Goal: Communication & Community: Ask a question

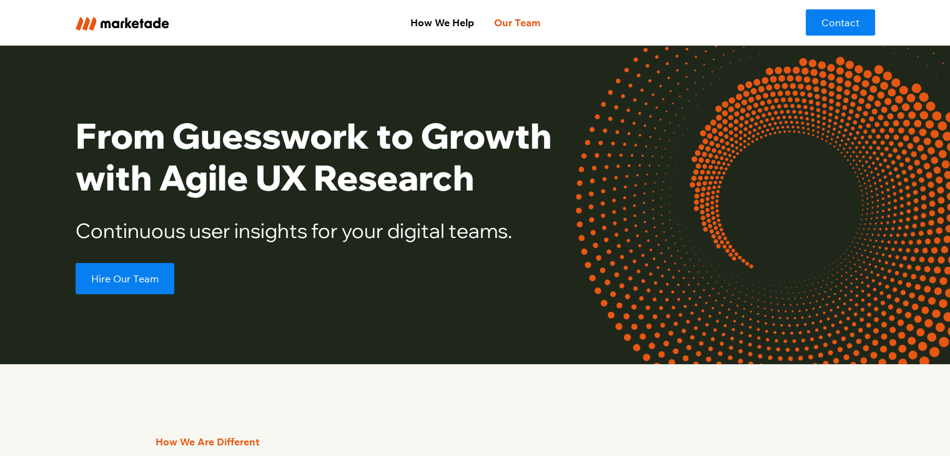
click at [512, 26] on link "Our Team" at bounding box center [516, 22] width 66 height 25
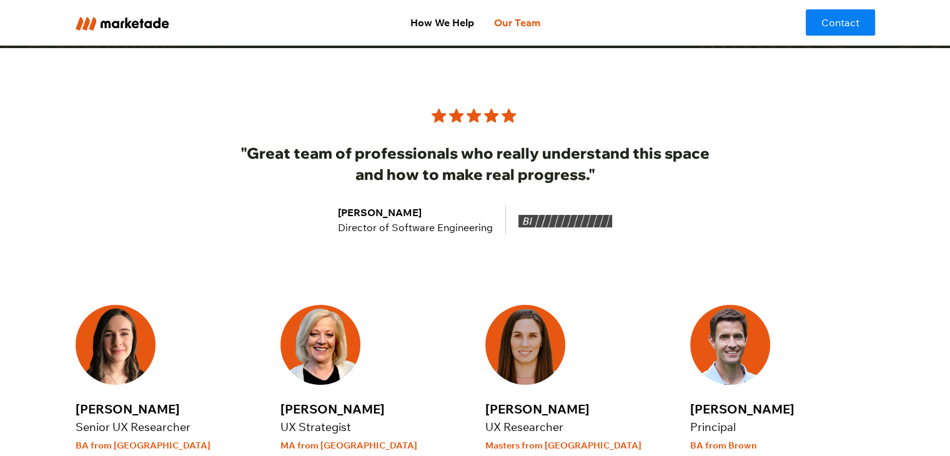
scroll to position [44, 0]
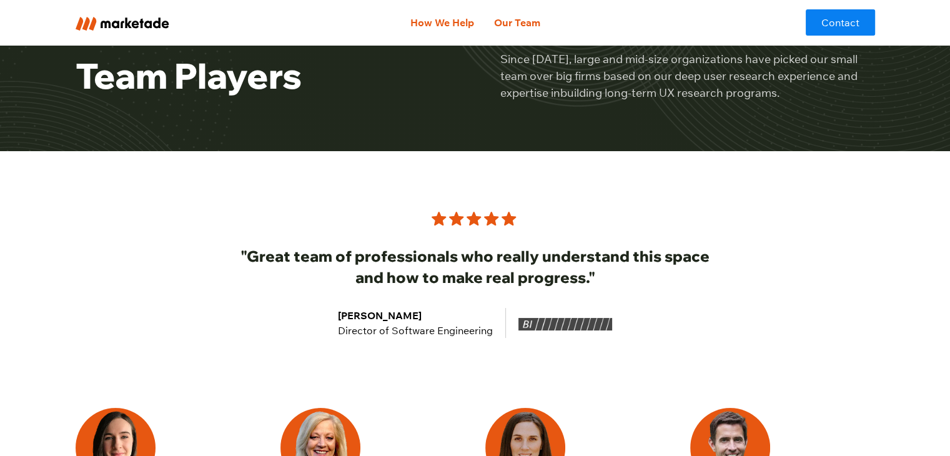
click at [437, 24] on link "How We Help" at bounding box center [442, 22] width 84 height 25
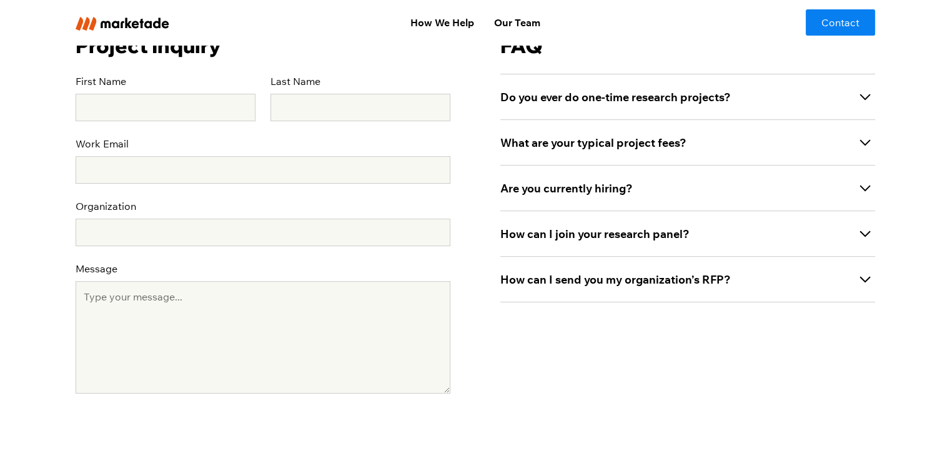
scroll to position [385, 0]
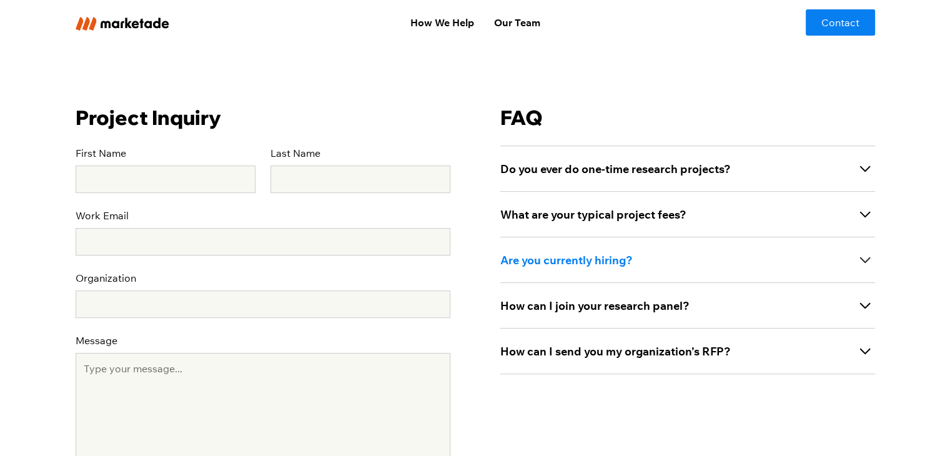
click at [868, 268] on icon at bounding box center [865, 260] width 20 height 20
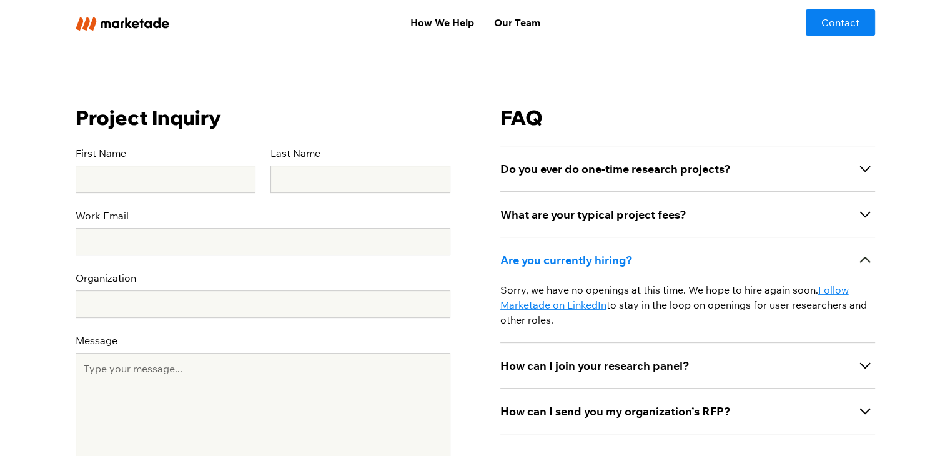
click at [867, 256] on icon at bounding box center [865, 260] width 20 height 20
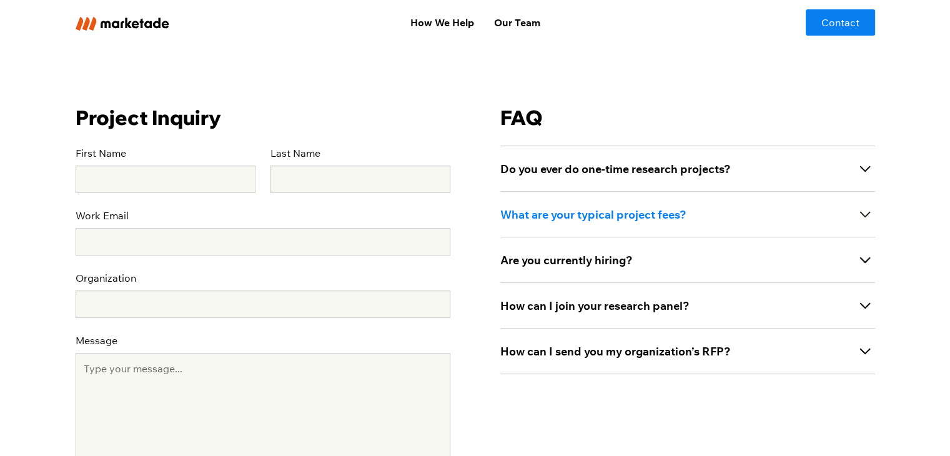
click at [862, 215] on icon at bounding box center [864, 215] width 11 height 6
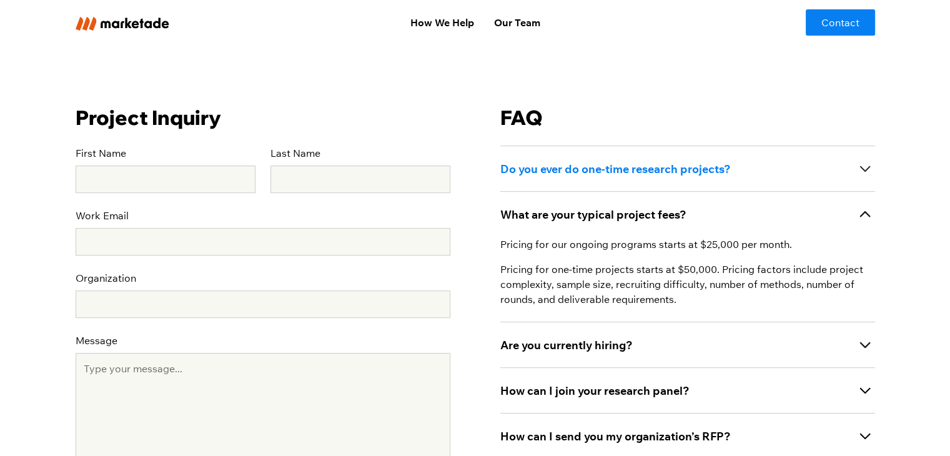
click at [859, 167] on icon at bounding box center [865, 169] width 20 height 20
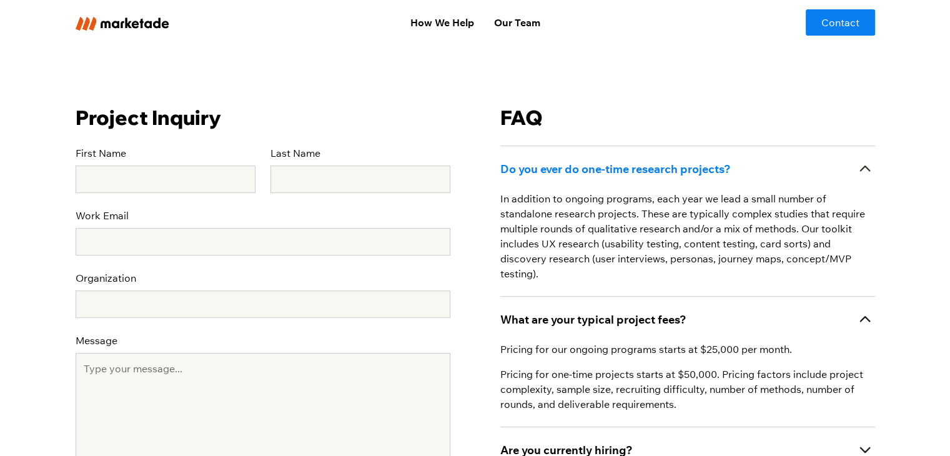
click at [870, 175] on icon at bounding box center [865, 169] width 20 height 20
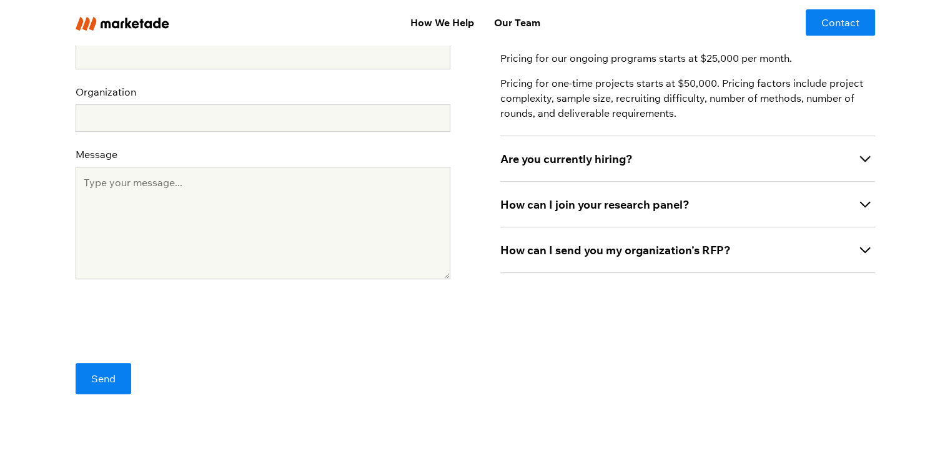
scroll to position [572, 0]
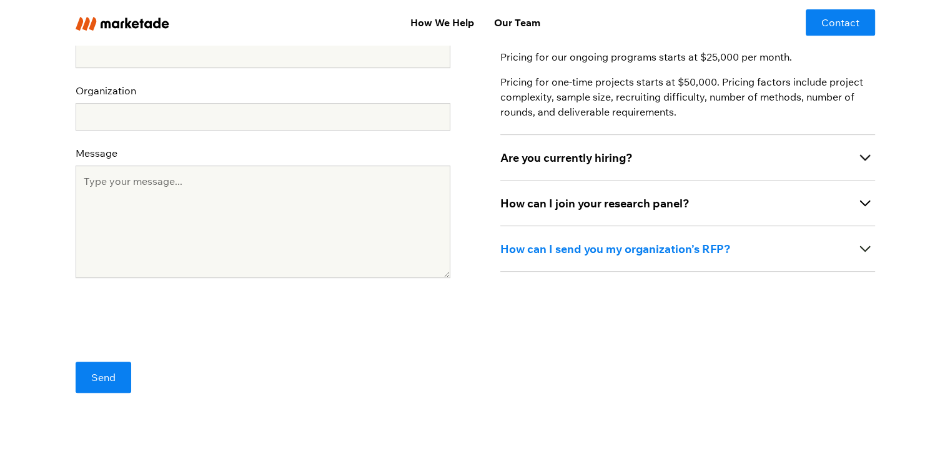
click at [860, 250] on icon at bounding box center [865, 248] width 20 height 20
click at [860, 250] on icon at bounding box center [864, 248] width 11 height 6
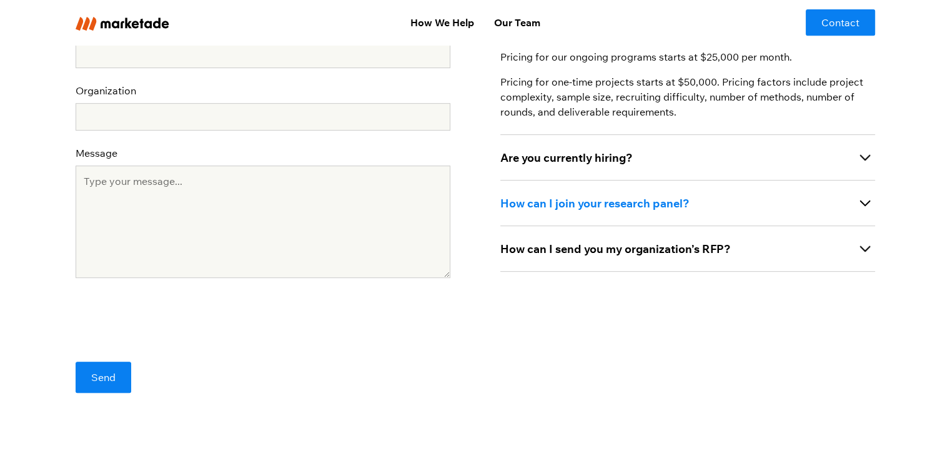
click at [867, 213] on div "How can I join your research panel?" at bounding box center [687, 203] width 375 height 46
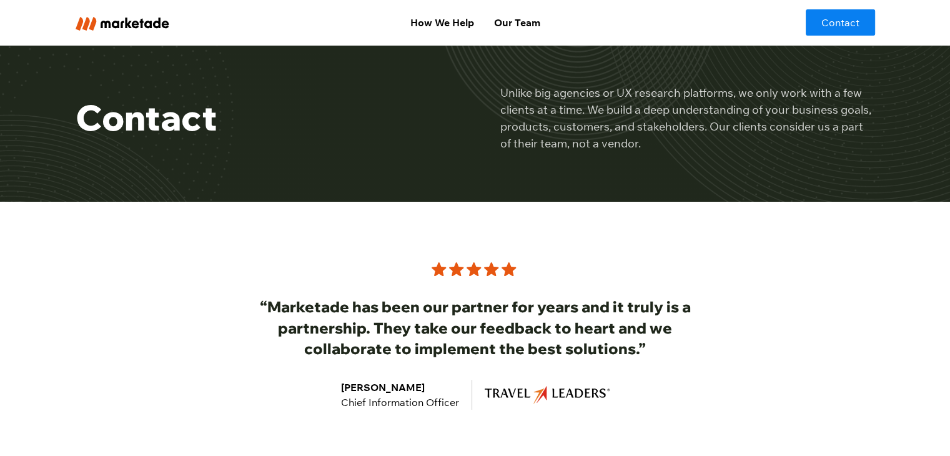
scroll to position [0, 0]
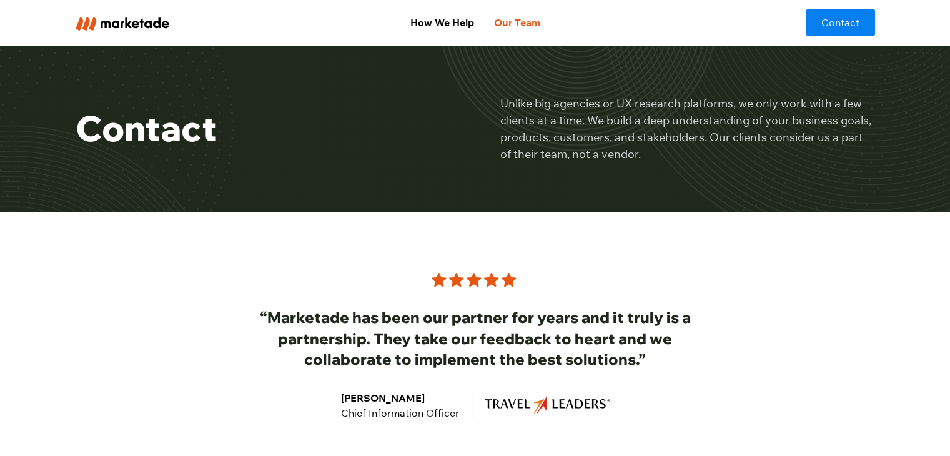
click at [514, 16] on link "Our Team" at bounding box center [516, 22] width 66 height 25
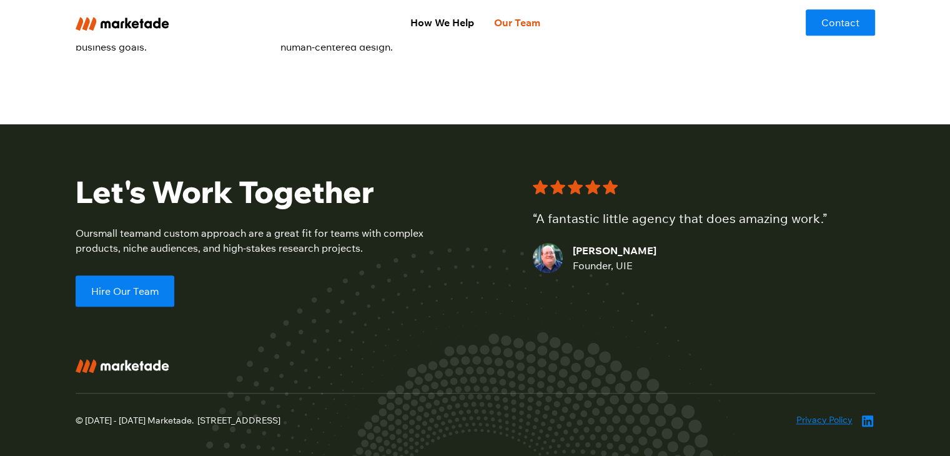
scroll to position [1043, 0]
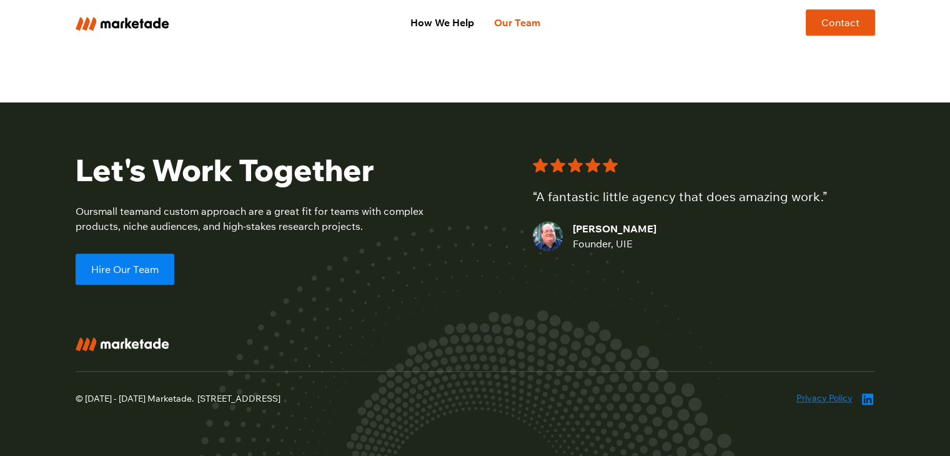
click at [844, 20] on link "Contact" at bounding box center [839, 22] width 69 height 26
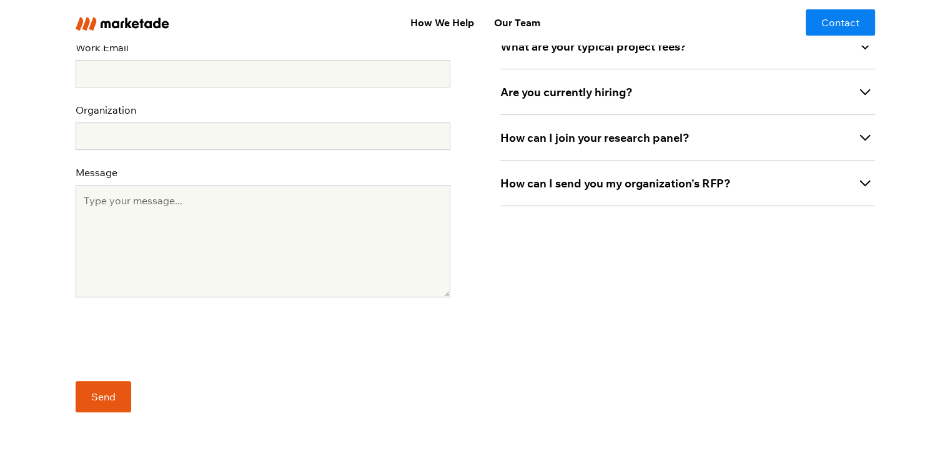
scroll to position [562, 0]
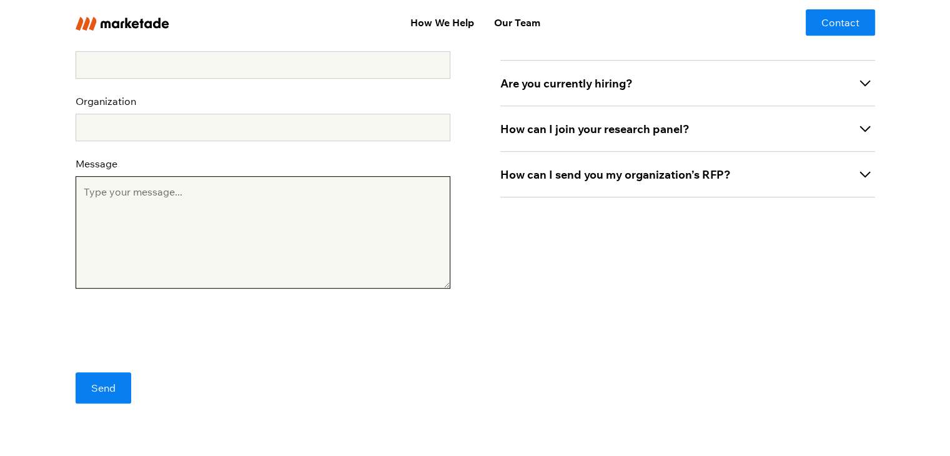
click at [155, 213] on textarea "Message" at bounding box center [263, 232] width 375 height 112
paste textarea "Our company, Algosoft II, is based in [GEOGRAPHIC_DATA] and specializes in C#/.…"
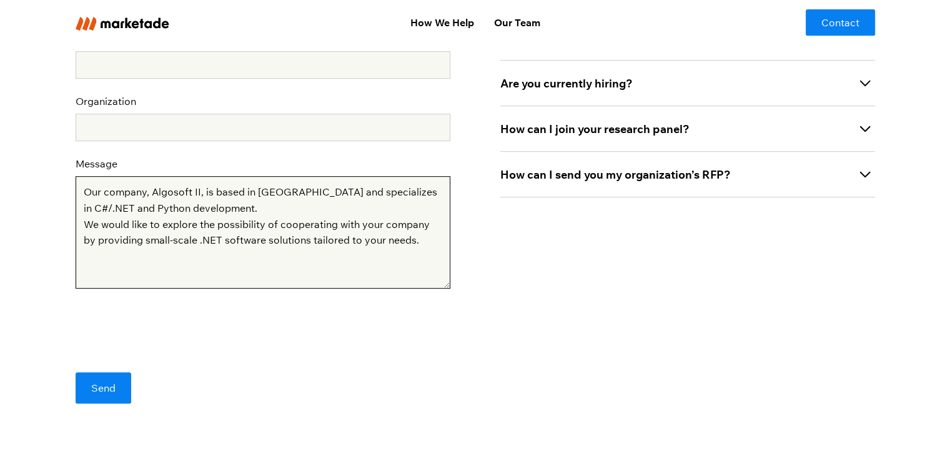
click at [177, 194] on textarea "Our company, Algosoft II, is based in [GEOGRAPHIC_DATA] and specializes in C#/.…" at bounding box center [263, 232] width 375 height 112
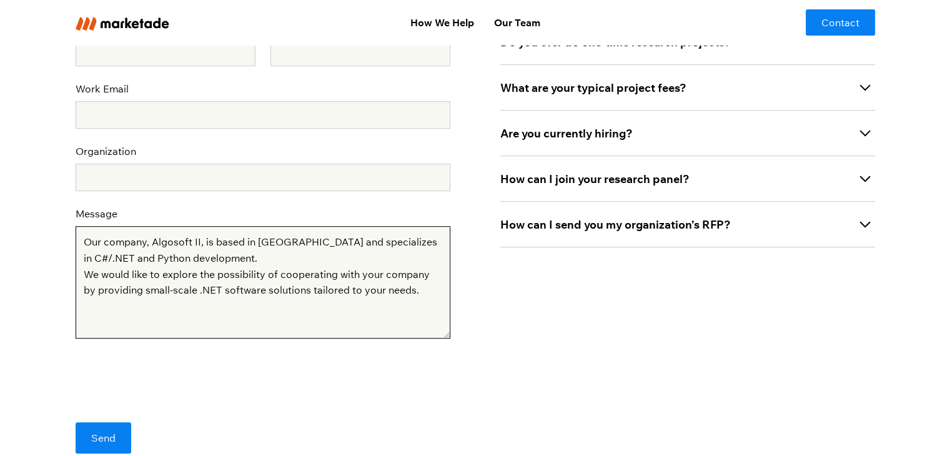
scroll to position [437, 0]
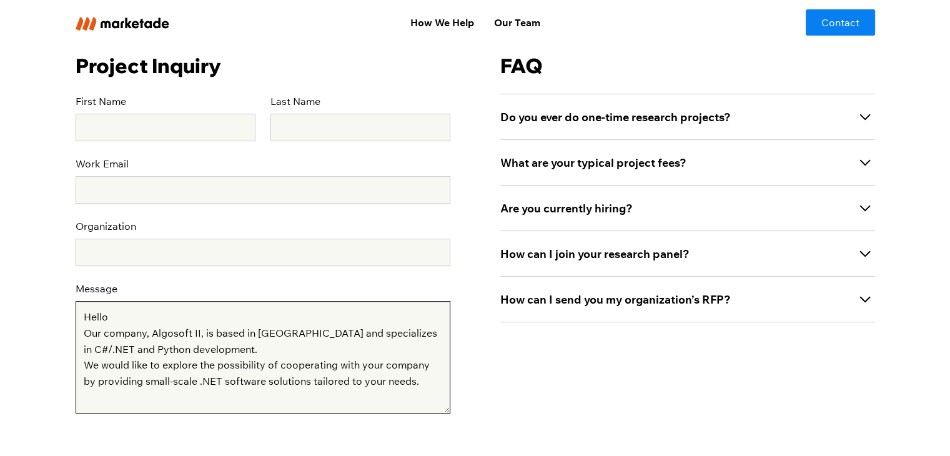
type textarea "Hello Our company, Algosoft II, is based in [GEOGRAPHIC_DATA] and specializes i…"
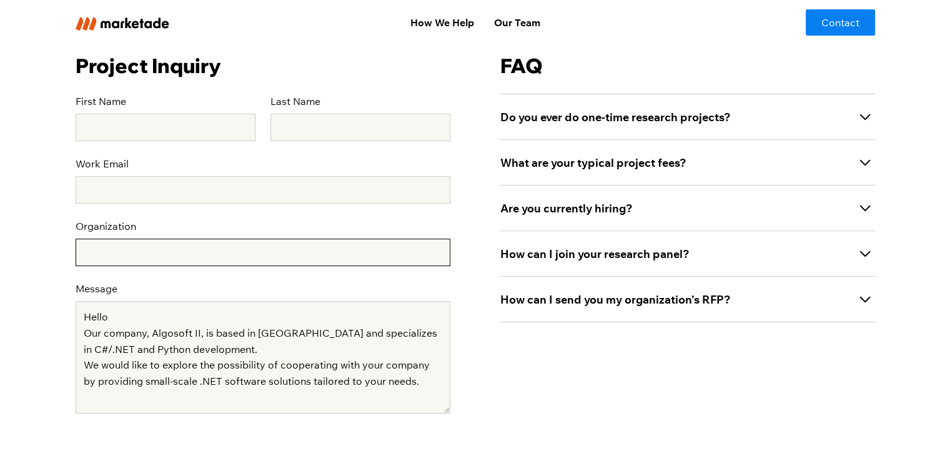
drag, startPoint x: 107, startPoint y: 260, endPoint x: 132, endPoint y: 243, distance: 30.6
click at [107, 260] on input "Organization" at bounding box center [263, 251] width 375 height 27
type input "Algosoft II"
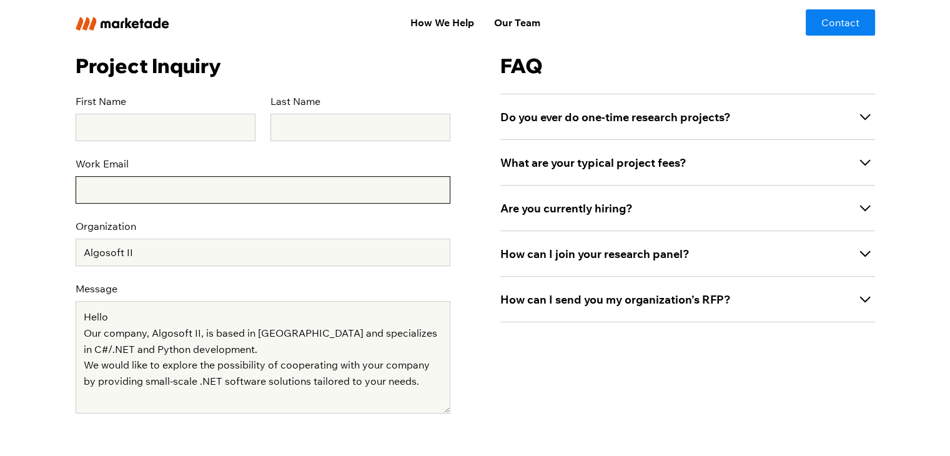
click at [101, 190] on input "Work Email" at bounding box center [263, 189] width 375 height 27
type input "[EMAIL_ADDRESS][DOMAIN_NAME]"
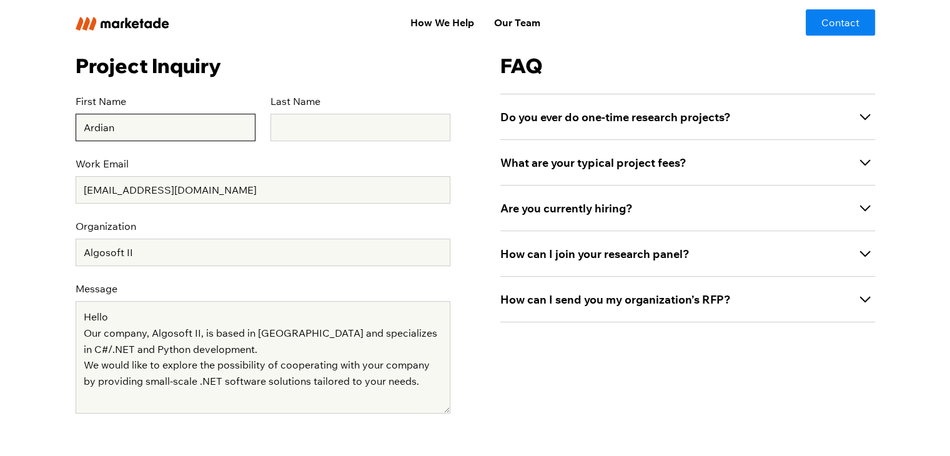
type input "Ardian"
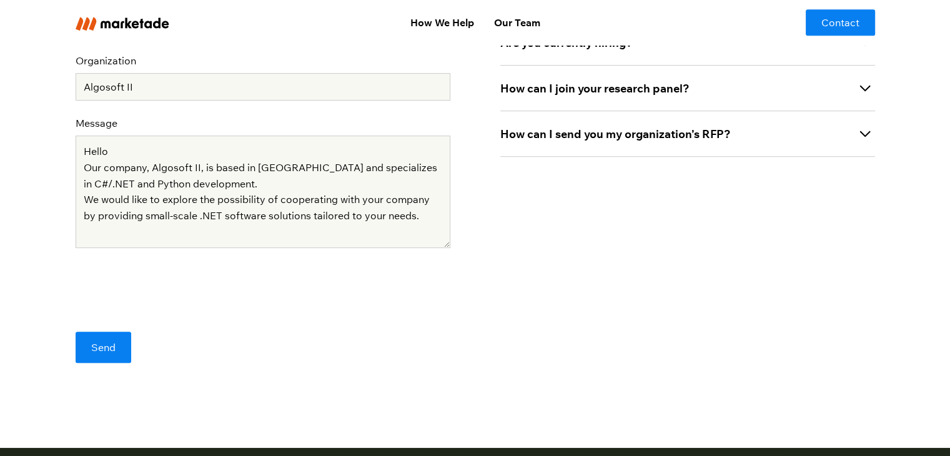
scroll to position [624, 0]
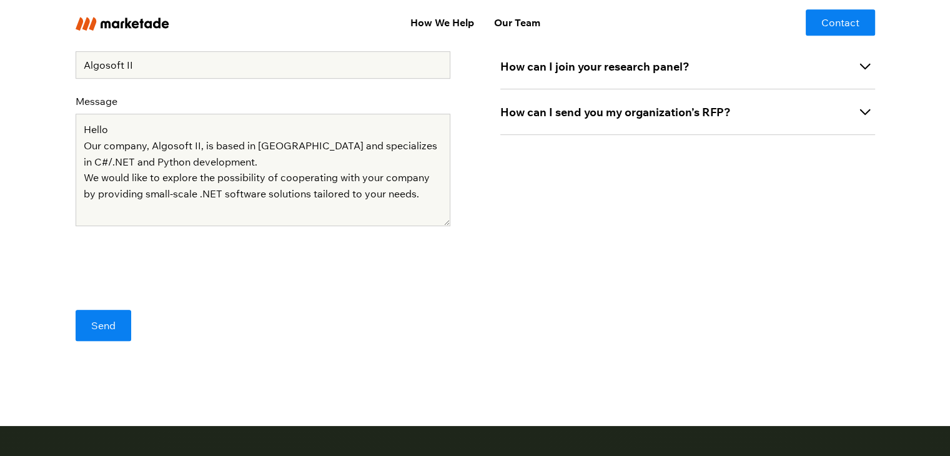
type input "Grezda"
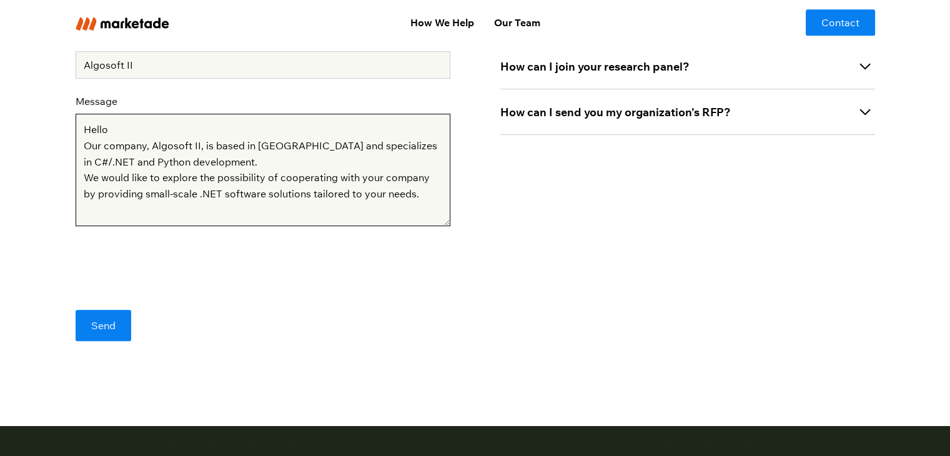
click at [117, 135] on textarea "Hello Our company, Algosoft II, is based in [GEOGRAPHIC_DATA] and specializes i…" at bounding box center [263, 170] width 375 height 112
type textarea "Hello, Our company, Algosoft II, is based in [GEOGRAPHIC_DATA] and specializes …"
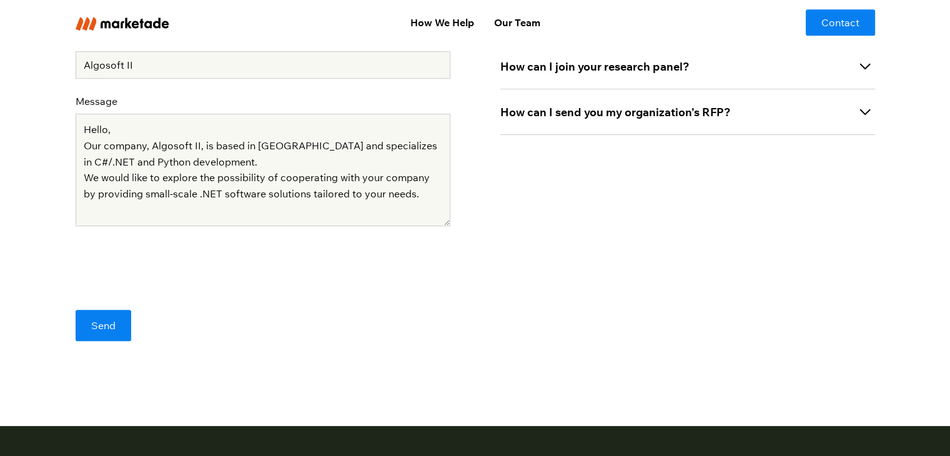
drag, startPoint x: 95, startPoint y: 334, endPoint x: 230, endPoint y: 316, distance: 136.7
click at [98, 333] on input "Send" at bounding box center [104, 325] width 56 height 31
type input "Please wait..."
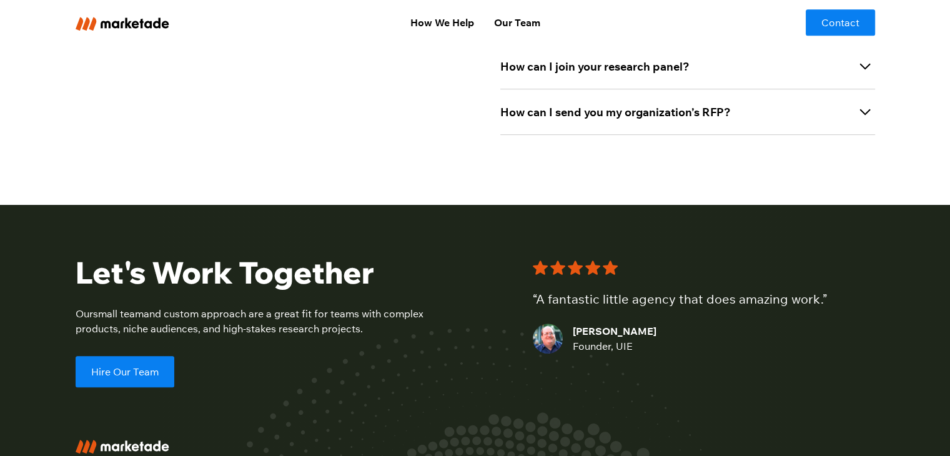
scroll to position [134, 0]
